Goal: Transaction & Acquisition: Book appointment/travel/reservation

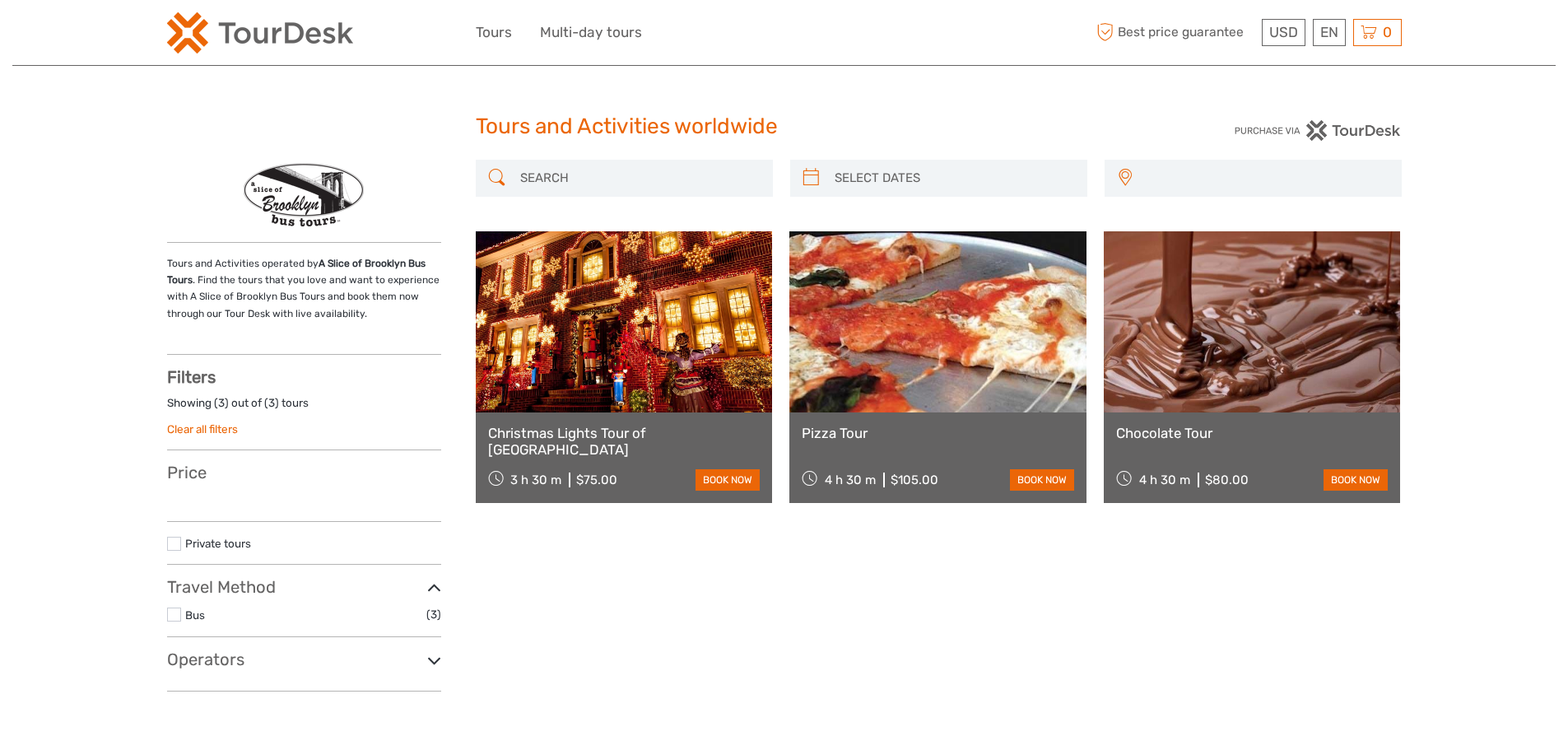
select select
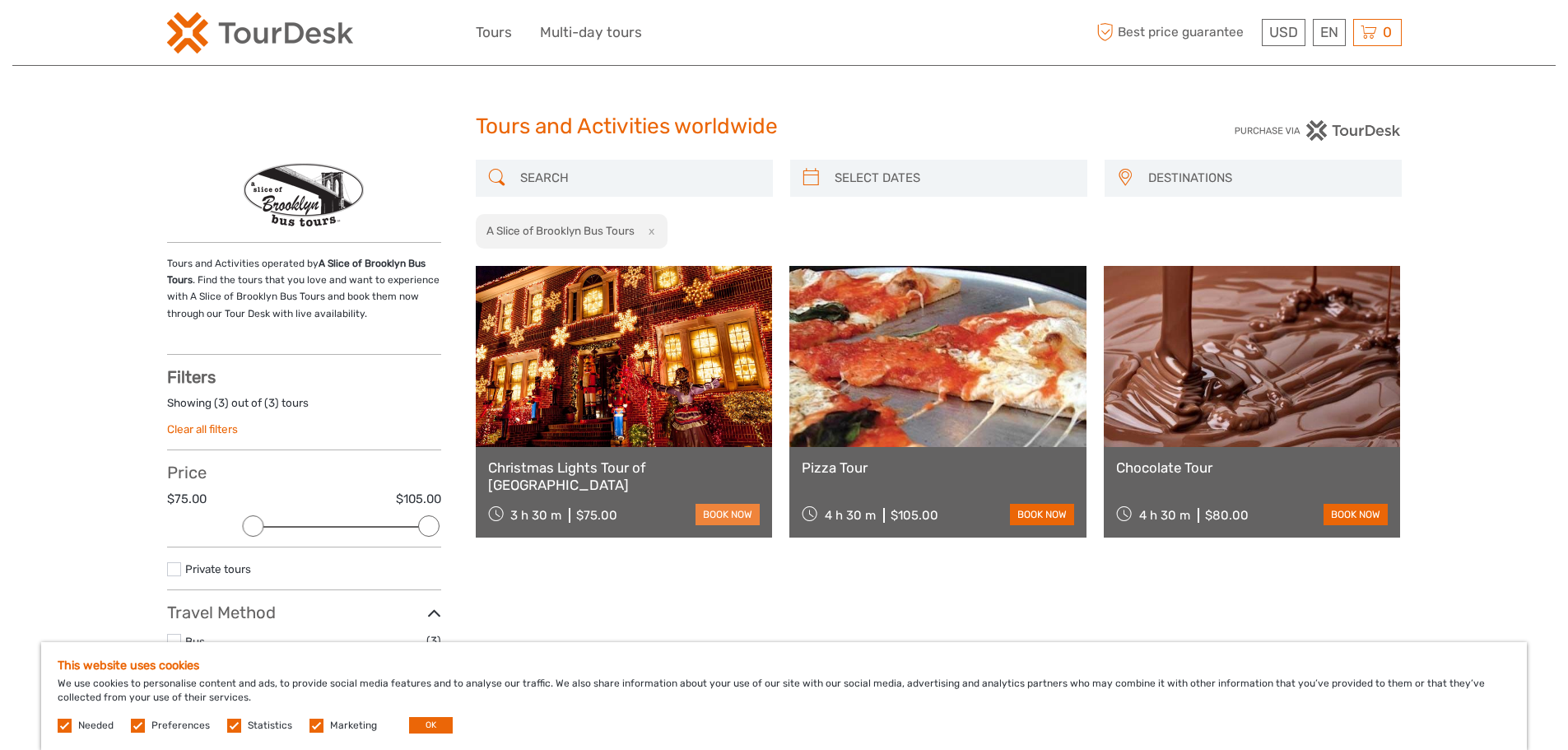
click at [709, 520] on link "book now" at bounding box center [727, 515] width 64 height 21
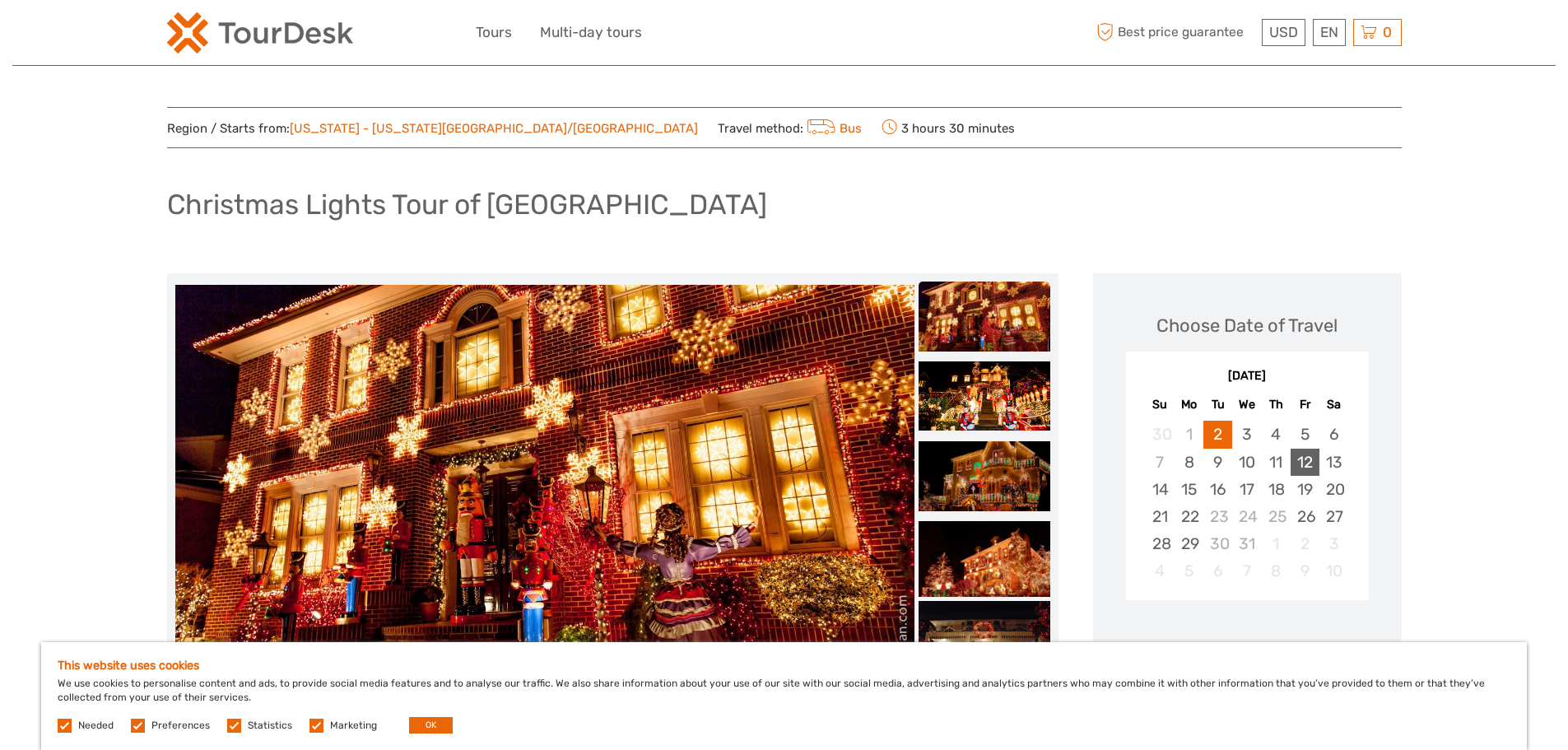
click at [1306, 462] on div "12" at bounding box center [1305, 462] width 29 height 27
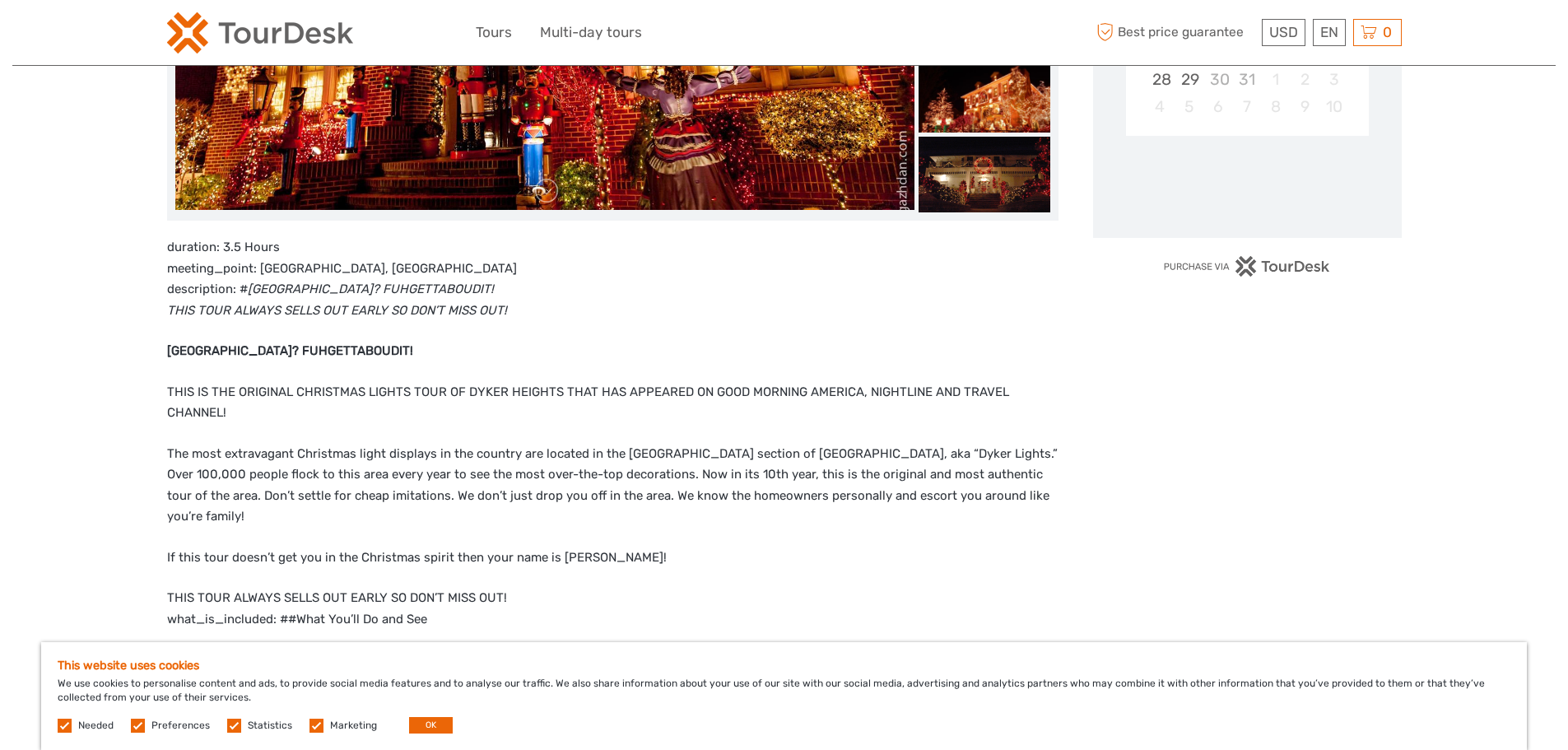
scroll to position [494, 0]
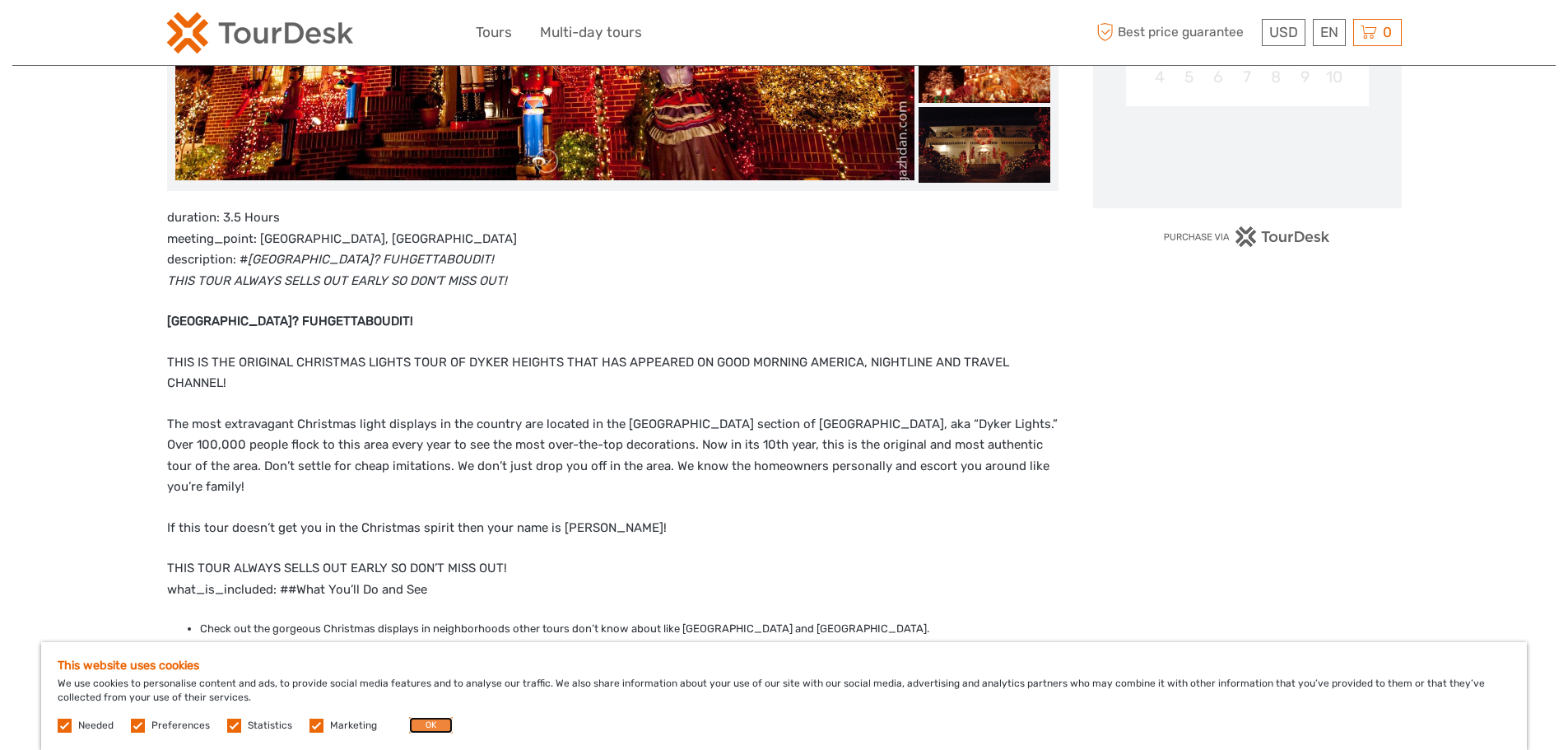
click at [424, 730] on button "OK" at bounding box center [430, 725] width 44 height 17
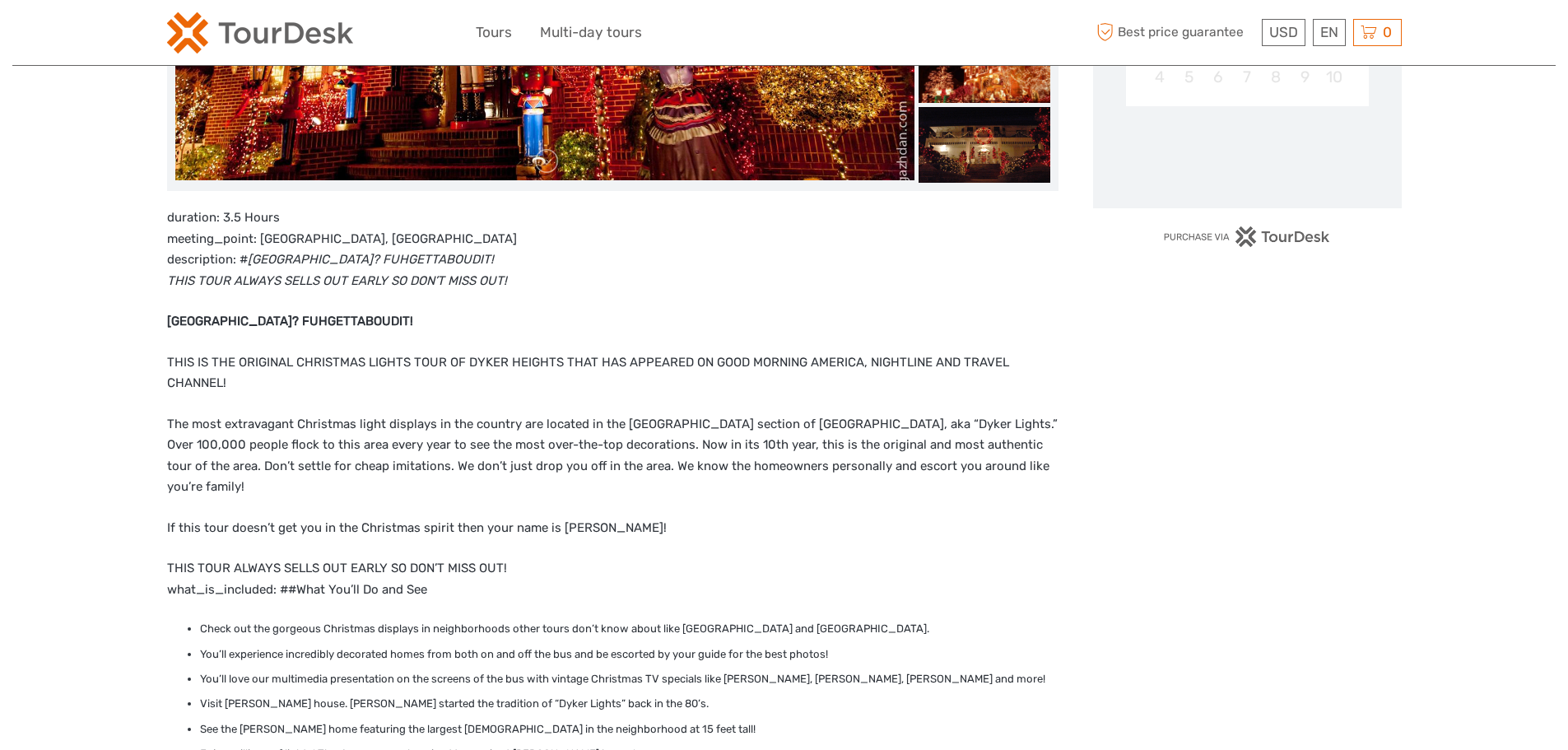
scroll to position [164, 0]
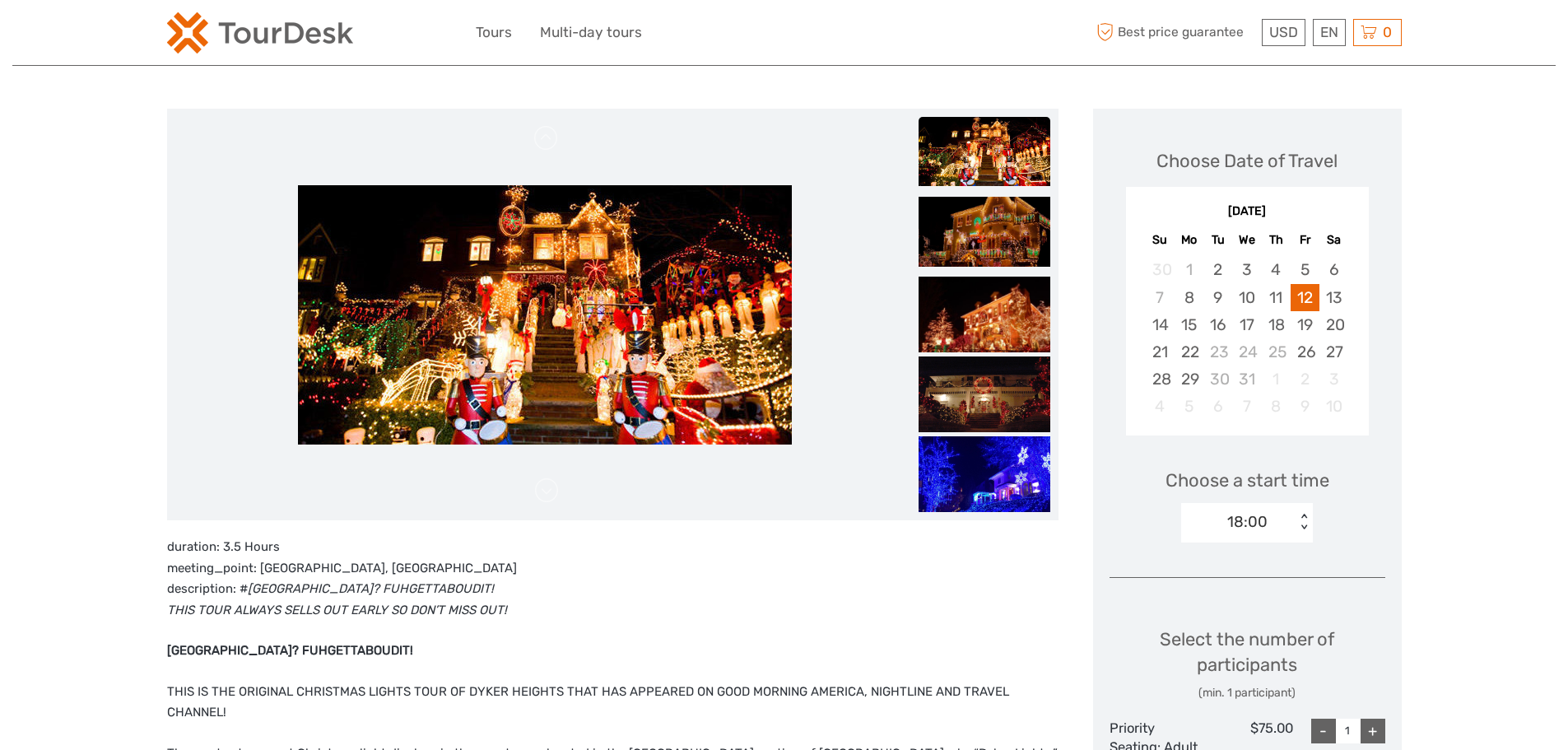
click at [1246, 523] on div "18:00" at bounding box center [1247, 522] width 40 height 21
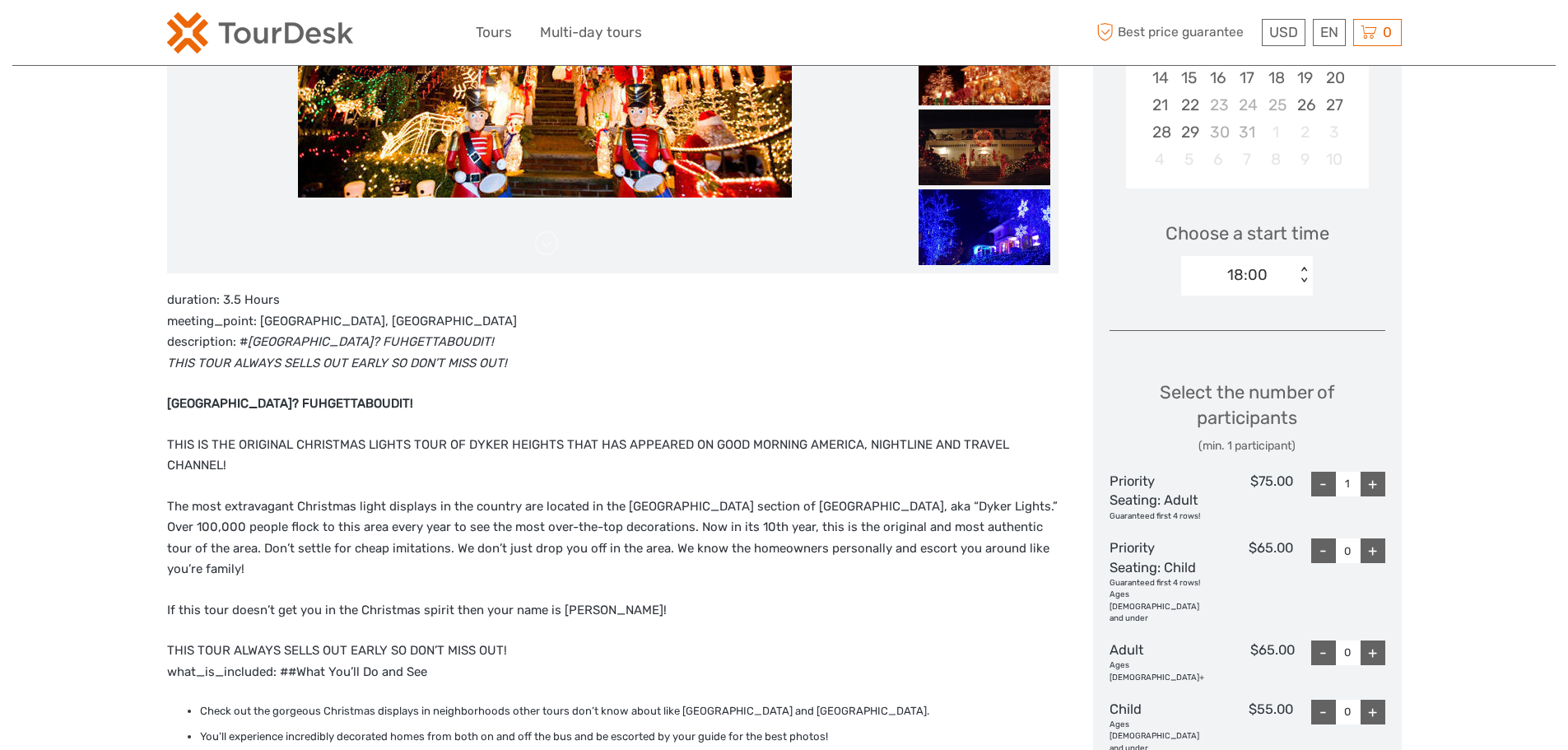
scroll to position [494, 0]
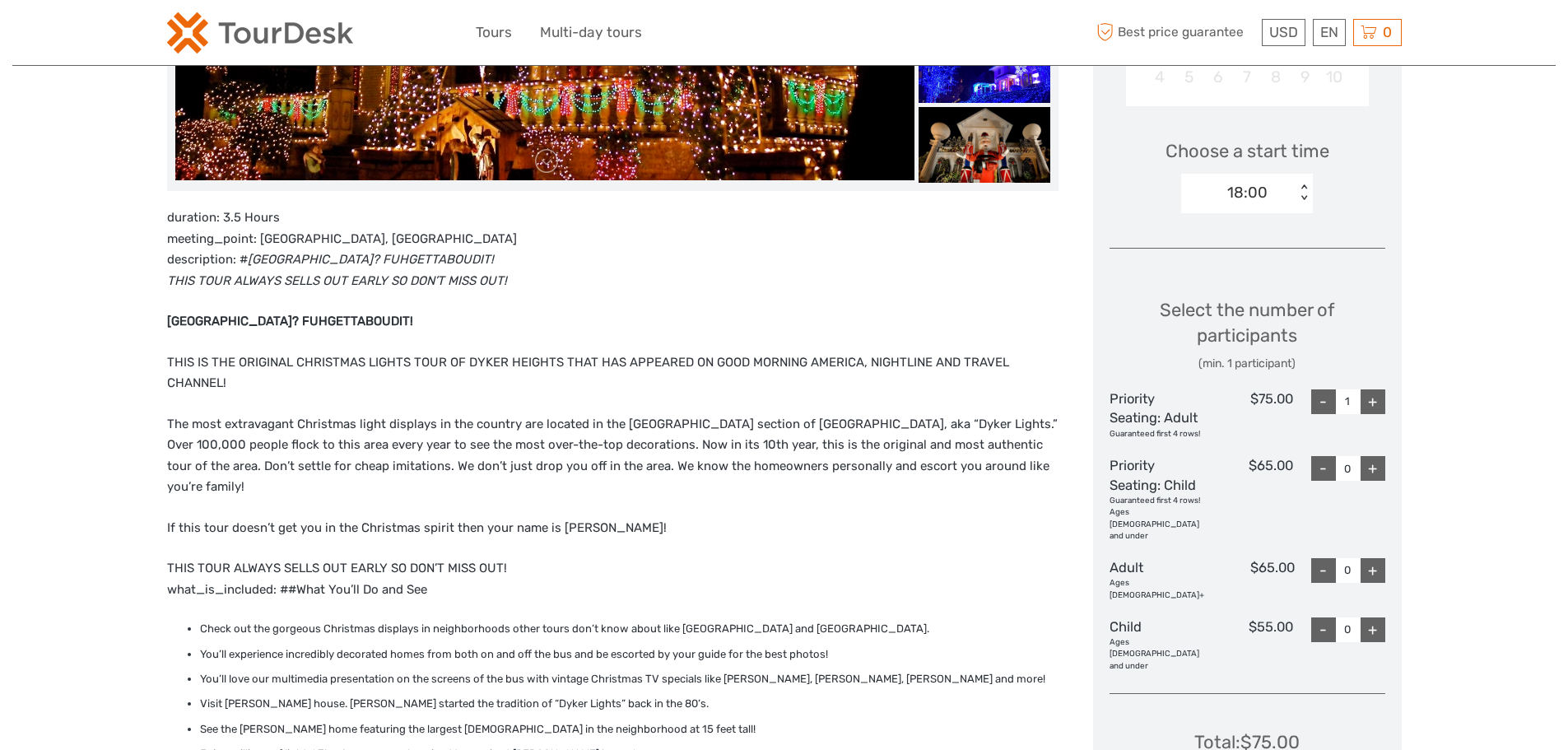
click at [1376, 402] on div "+" at bounding box center [1373, 401] width 25 height 25
click at [1377, 402] on div "+" at bounding box center [1373, 401] width 25 height 25
type input "4"
click at [1370, 468] on div "+" at bounding box center [1373, 468] width 25 height 25
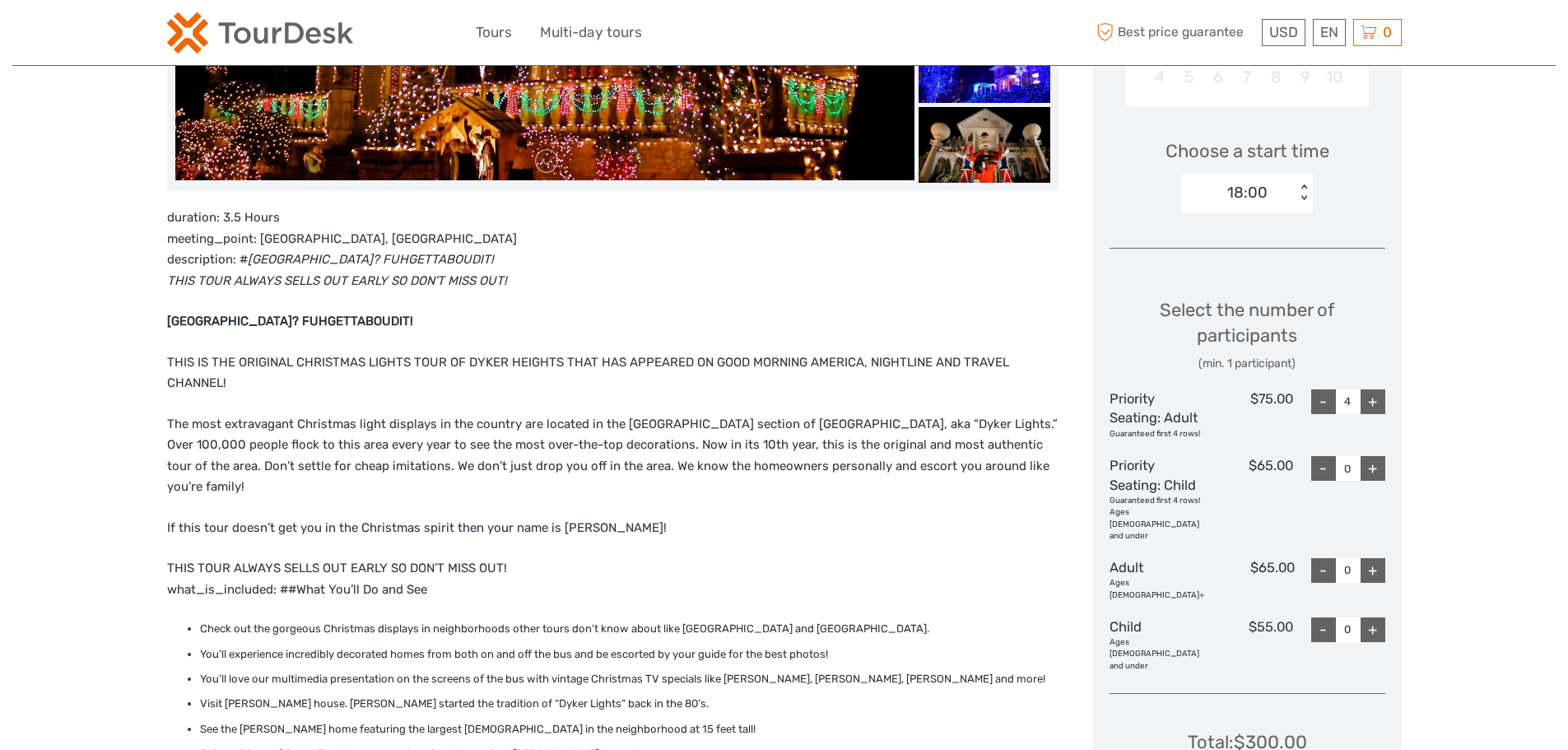
type input "1"
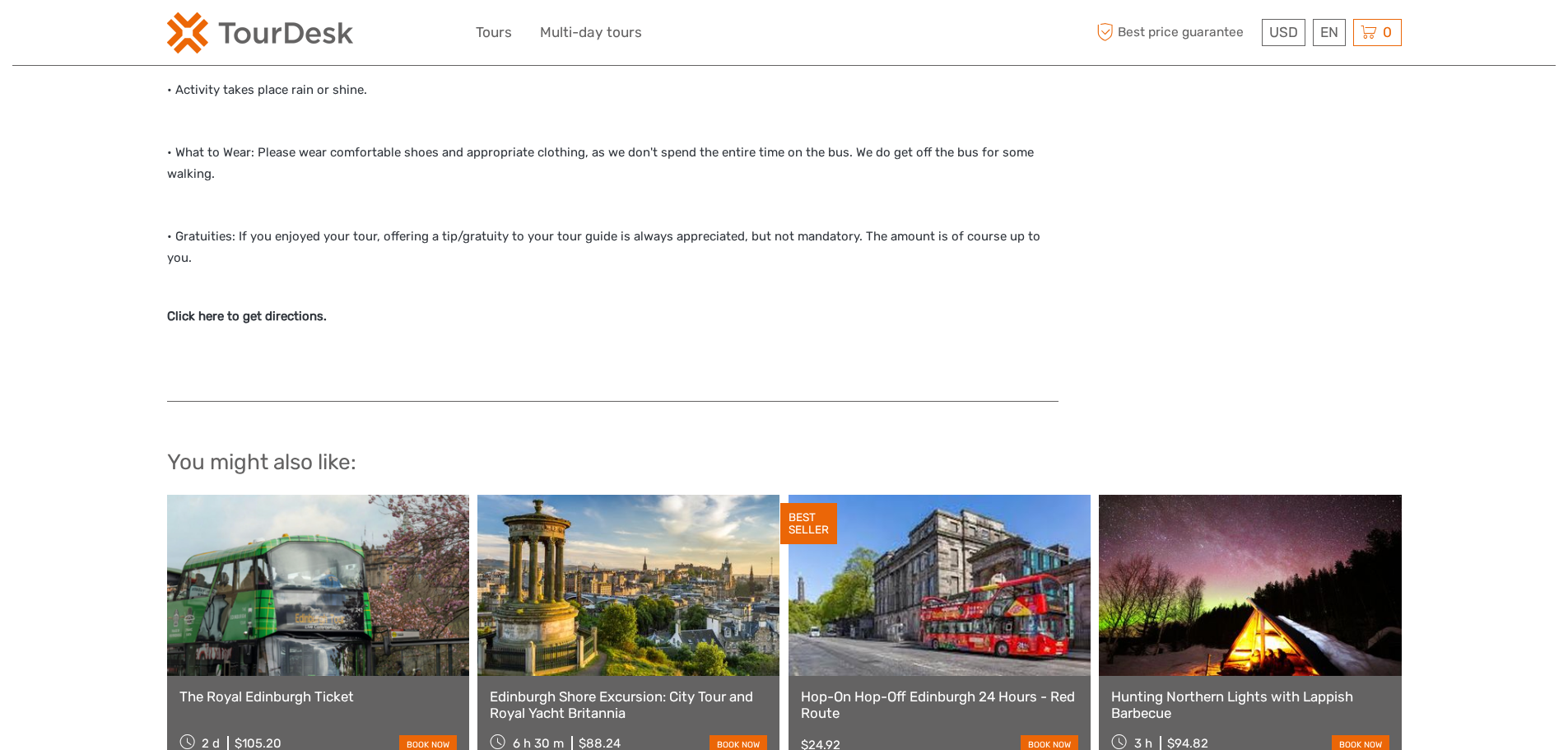
scroll to position [1894, 0]
click at [211, 308] on strong "Click here to get directions." at bounding box center [246, 316] width 159 height 15
click at [221, 308] on strong "Click here to get directions." at bounding box center [246, 316] width 159 height 15
click at [229, 308] on strong "Click here to get directions." at bounding box center [246, 316] width 159 height 15
click at [203, 308] on strong "Click here to get directions." at bounding box center [246, 316] width 159 height 15
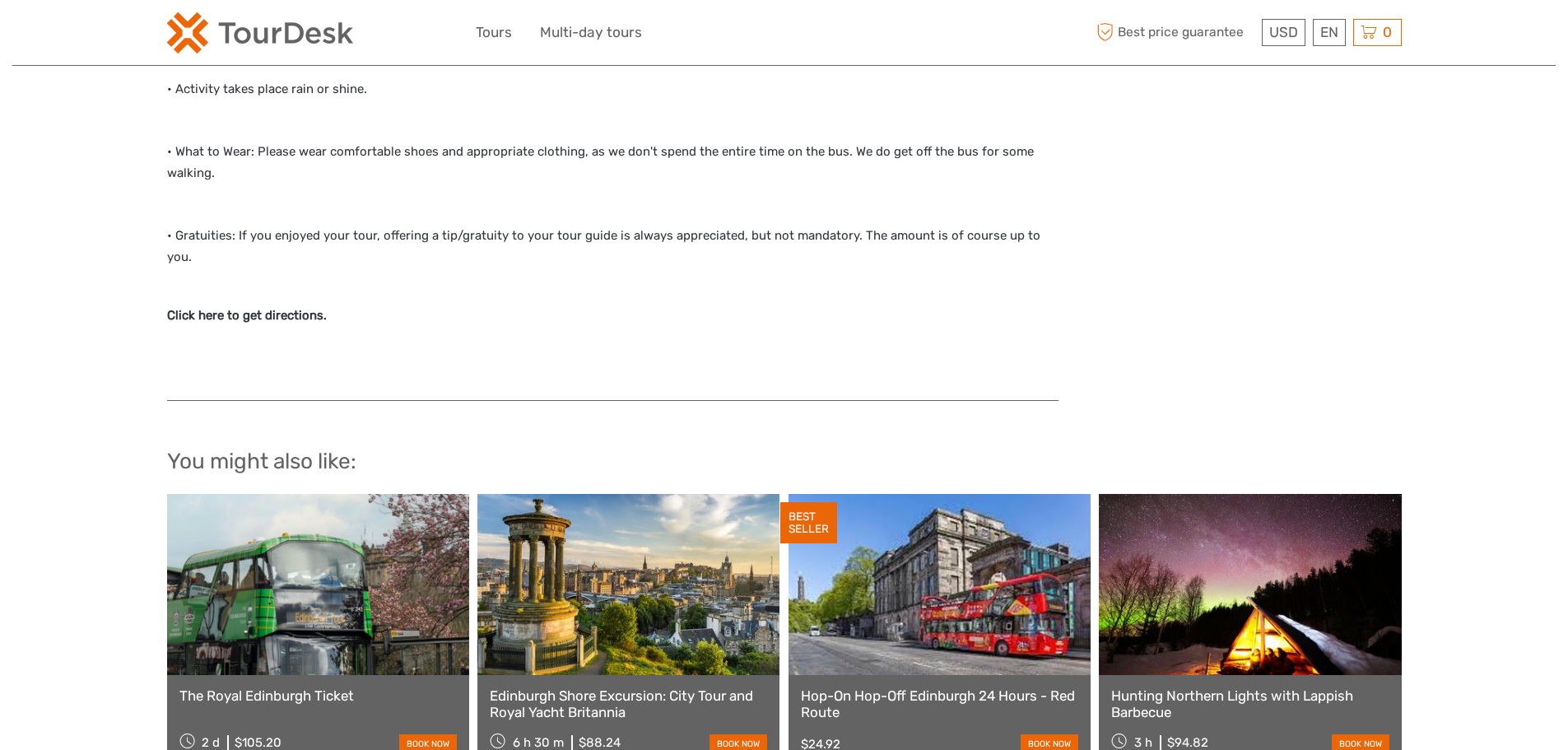
click at [172, 308] on strong "Click here to get directions." at bounding box center [246, 316] width 159 height 15
drag, startPoint x: 196, startPoint y: 251, endPoint x: 239, endPoint y: 249, distance: 43.0
click at [217, 308] on strong "Click here to get directions." at bounding box center [246, 316] width 159 height 15
click at [277, 308] on strong "Click here to get directions." at bounding box center [246, 316] width 159 height 15
drag, startPoint x: 301, startPoint y: 254, endPoint x: 341, endPoint y: 257, distance: 40.1
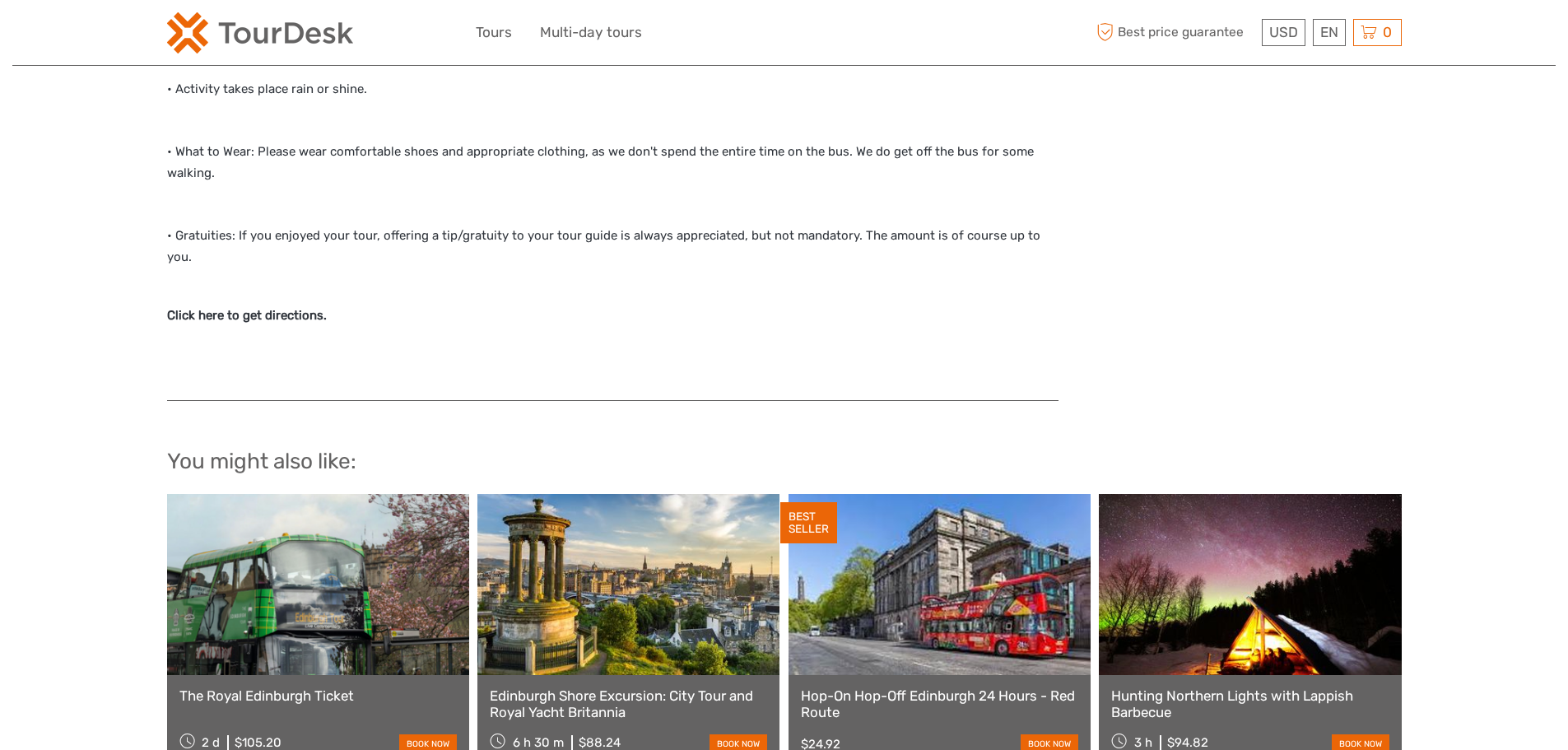
click at [302, 308] on strong "Click here to get directions." at bounding box center [246, 316] width 159 height 15
click at [342, 306] on p "Click here to get directions." at bounding box center [613, 316] width 892 height 21
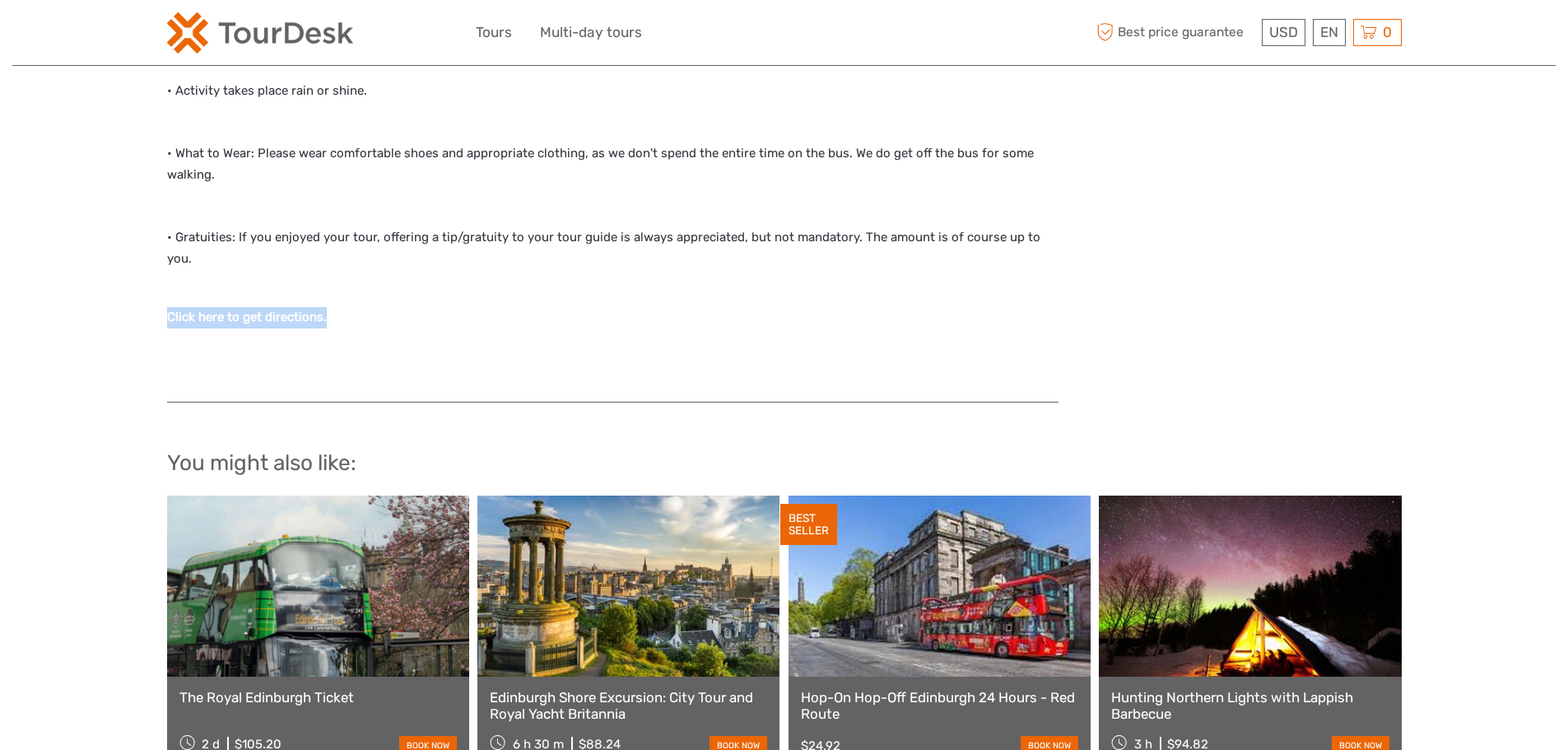
scroll to position [2304, 0]
